Goal: Check status: Check status

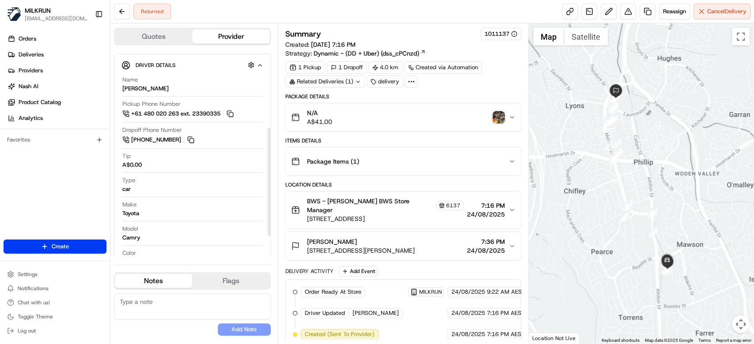
scroll to position [130, 0]
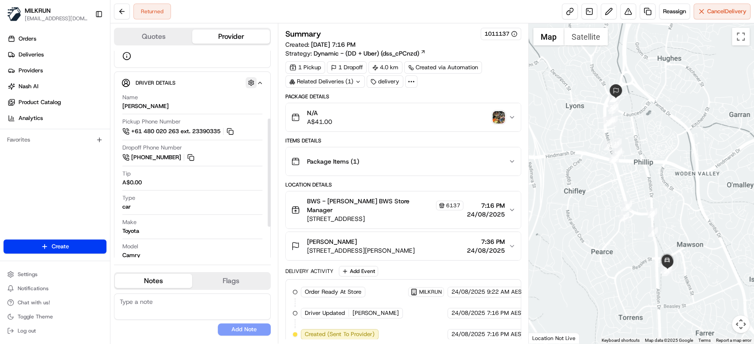
click at [249, 81] on button "button" at bounding box center [250, 82] width 11 height 11
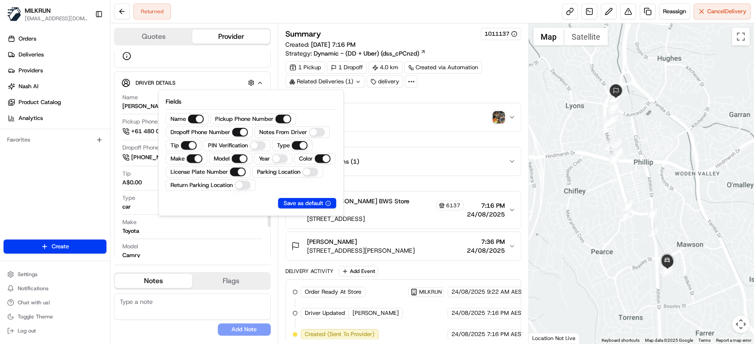
click at [318, 132] on Driver "Notes From Driver" at bounding box center [317, 132] width 16 height 9
click at [223, 236] on div "Make Toyota" at bounding box center [192, 243] width 140 height 17
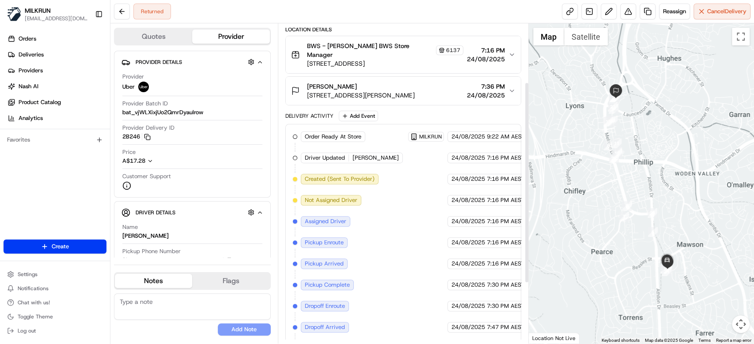
scroll to position [188, 0]
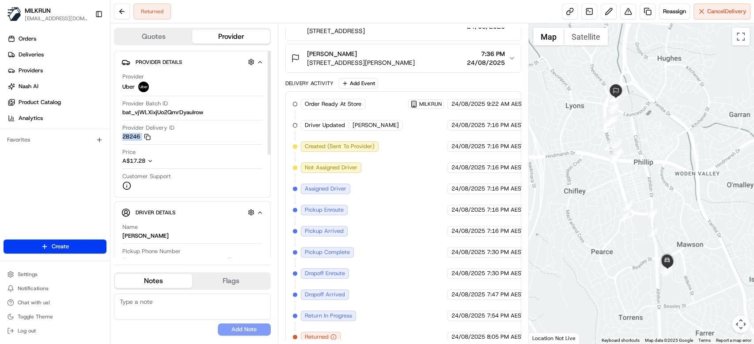
drag, startPoint x: 120, startPoint y: 136, endPoint x: 143, endPoint y: 121, distance: 27.4
click at [144, 134] on div "Provider Details Hidden ( 3 ) Provider Uber Provider Batch ID bat_vjWLXixjUo2Qm…" at bounding box center [192, 124] width 157 height 147
copy button "2B246 Copy del_orC9x4toR4epSL5U4VKyRg 2B246"
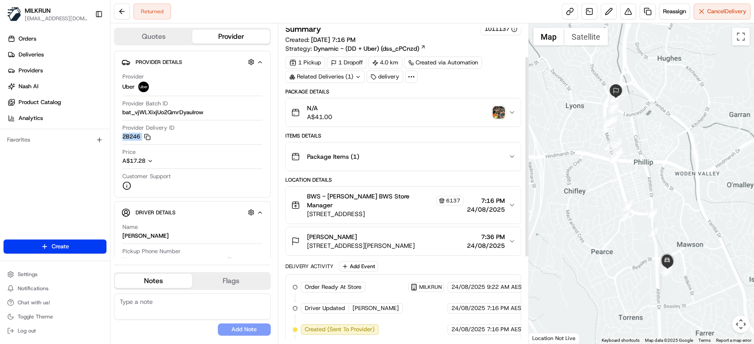
scroll to position [0, 0]
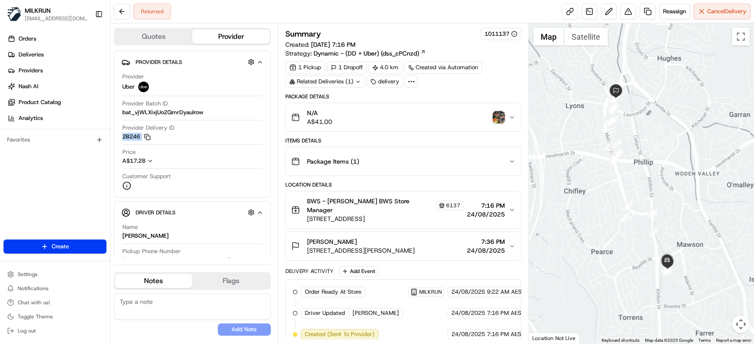
click at [498, 113] on img "button" at bounding box center [498, 117] width 12 height 12
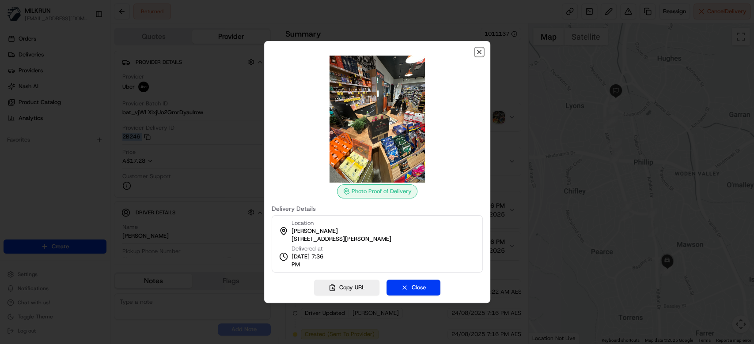
click at [479, 53] on icon "button" at bounding box center [479, 52] width 4 height 4
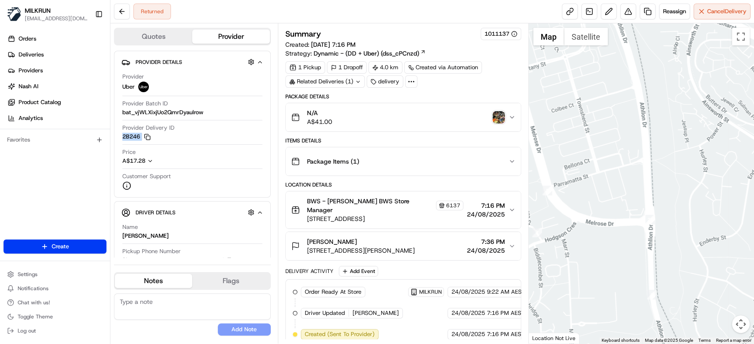
drag, startPoint x: 686, startPoint y: 117, endPoint x: 685, endPoint y: 84, distance: 33.1
click at [685, 87] on div at bounding box center [640, 183] width 225 height 320
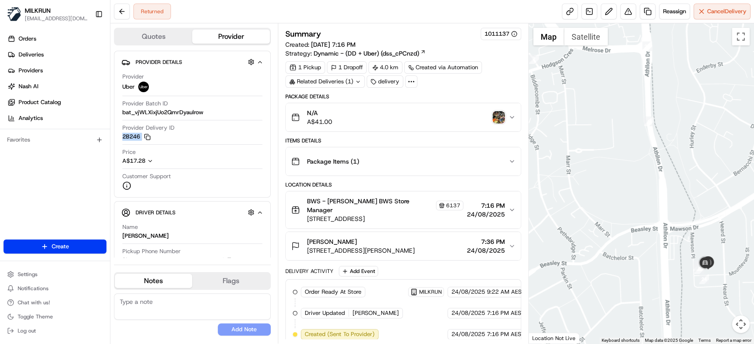
drag, startPoint x: 696, startPoint y: 173, endPoint x: 696, endPoint y: 101, distance: 72.4
click at [696, 101] on div at bounding box center [640, 183] width 225 height 320
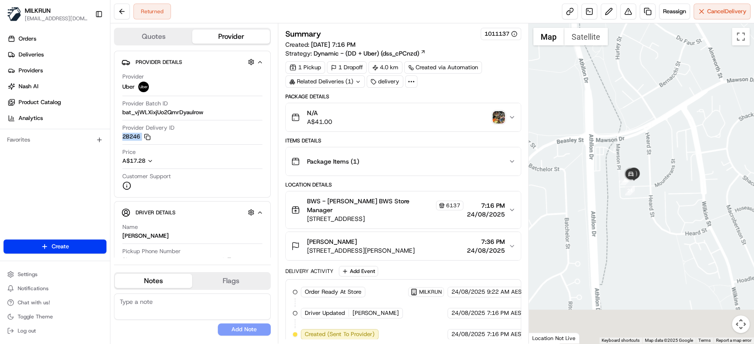
drag, startPoint x: 709, startPoint y: 207, endPoint x: 625, endPoint y: 110, distance: 127.7
click at [627, 110] on div at bounding box center [640, 183] width 225 height 320
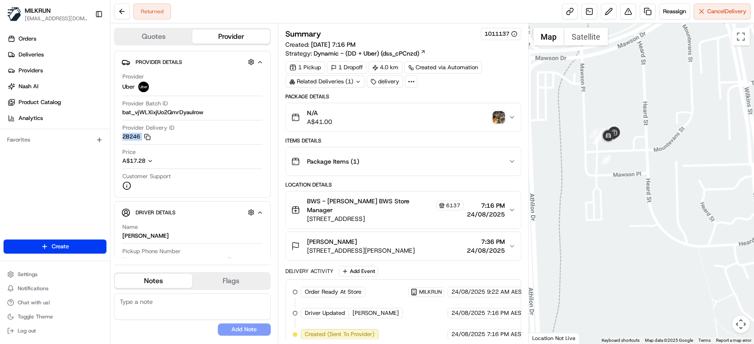
click at [684, 158] on div at bounding box center [640, 183] width 225 height 320
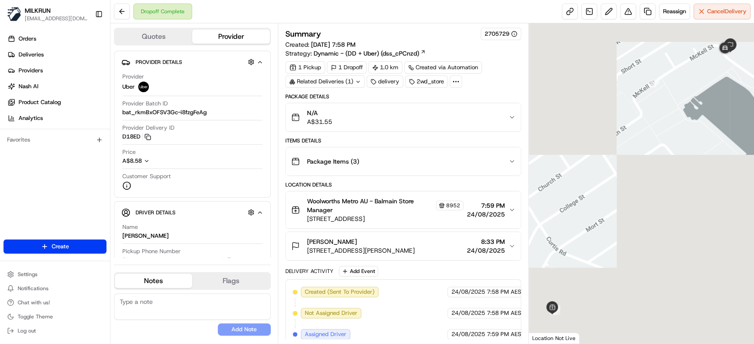
click at [498, 114] on div "N/A A$31.55" at bounding box center [399, 118] width 217 height 18
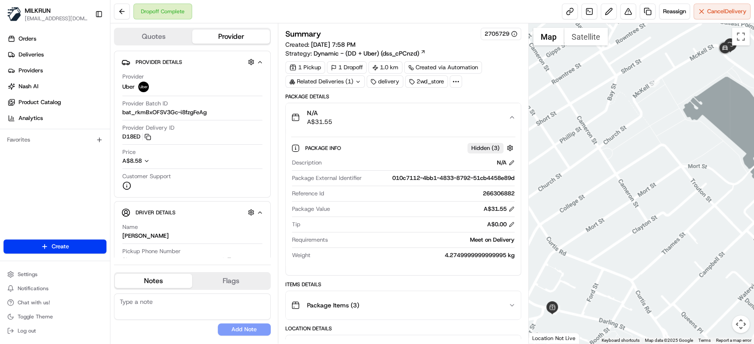
click at [498, 114] on div "N/A A$31.55" at bounding box center [399, 118] width 217 height 18
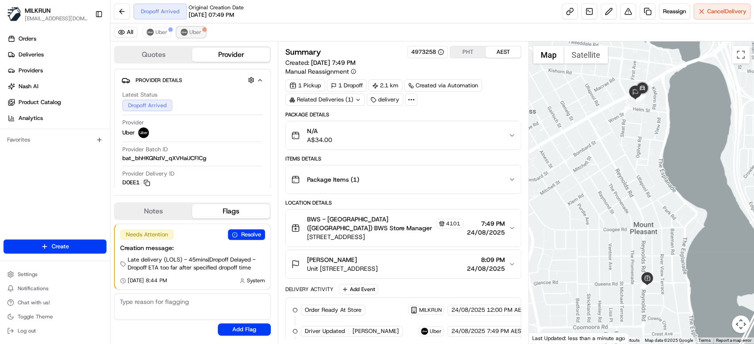
click at [202, 32] on button "Uber" at bounding box center [191, 32] width 29 height 11
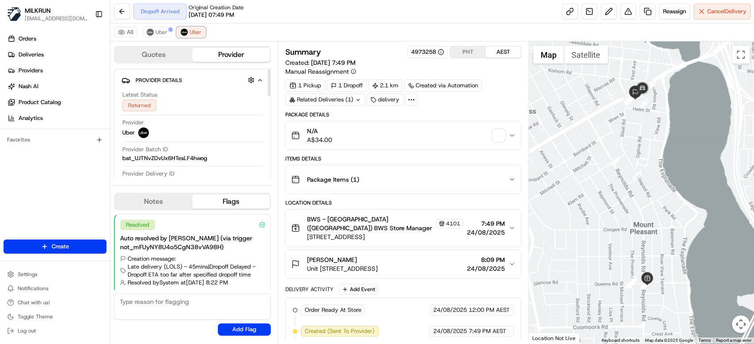
scroll to position [256, 0]
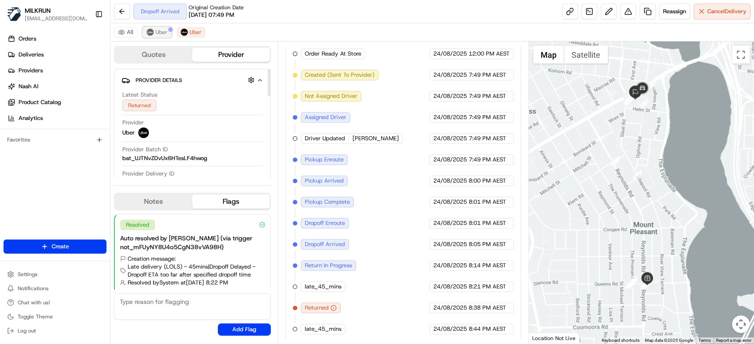
click at [163, 33] on span "Uber" at bounding box center [161, 32] width 12 height 7
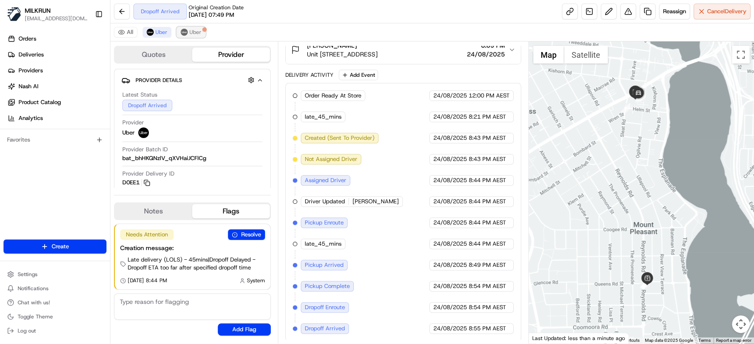
click at [199, 34] on span "Uber" at bounding box center [195, 32] width 12 height 7
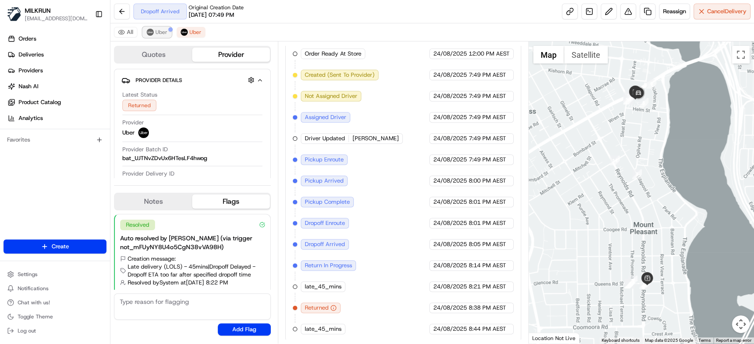
click at [155, 34] on span "Uber" at bounding box center [161, 32] width 12 height 7
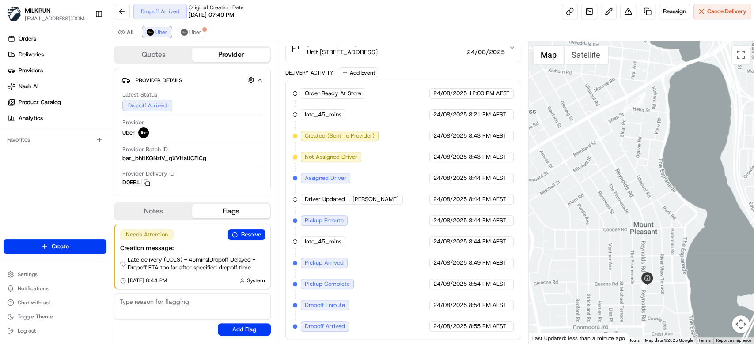
scroll to position [215, 0]
